Goal: Transaction & Acquisition: Register for event/course

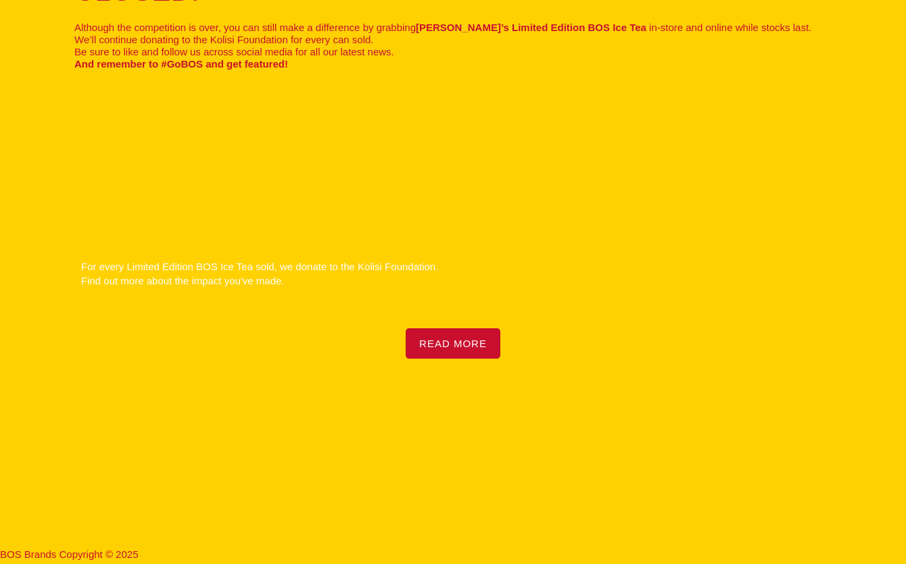
scroll to position [220, 0]
